Goal: Information Seeking & Learning: Learn about a topic

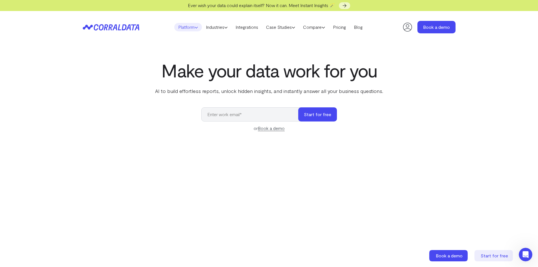
click at [188, 28] on link "Platform" at bounding box center [188, 27] width 28 height 8
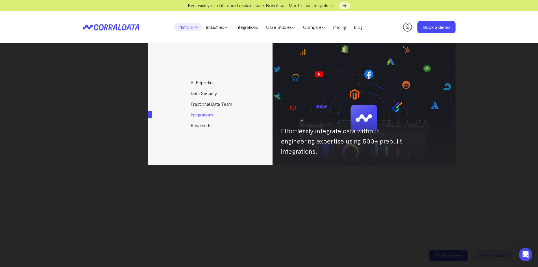
click at [200, 114] on link "Integrations" at bounding box center [211, 114] width 126 height 11
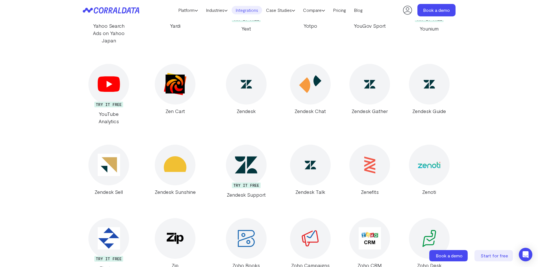
scroll to position [10685, 0]
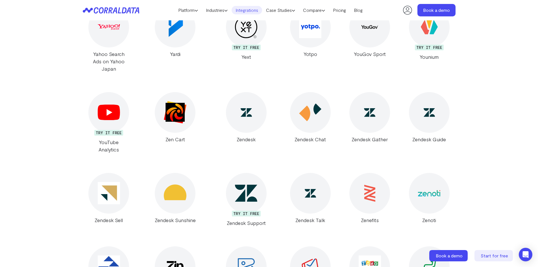
click at [286, 10] on link "Case Studies" at bounding box center [280, 10] width 37 height 8
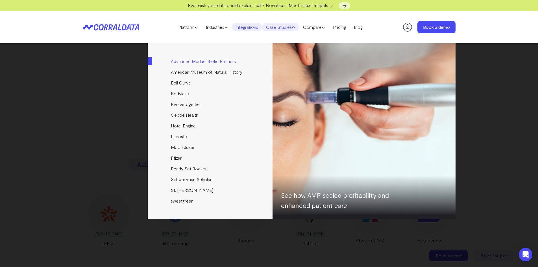
click at [196, 60] on link "Advanced Medaesthetic Partners" at bounding box center [211, 61] width 126 height 11
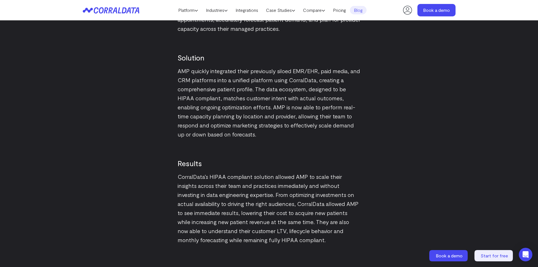
scroll to position [779, 0]
